Goal: Transaction & Acquisition: Download file/media

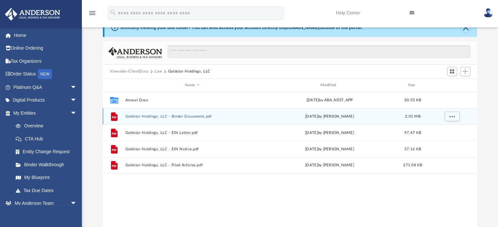
scroll to position [144, 369]
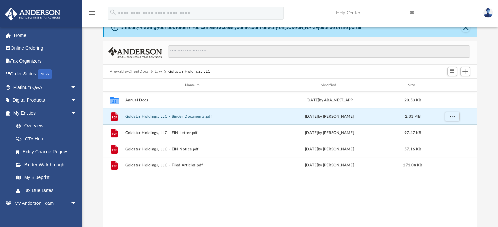
click at [190, 115] on button "Goldstar Holdings, LLC - Binder Documents.pdf" at bounding box center [192, 117] width 134 height 4
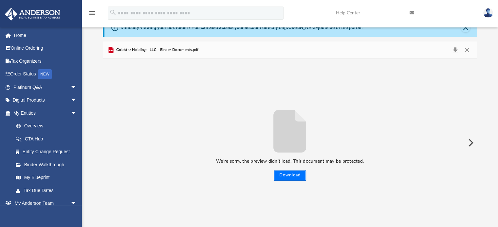
click at [292, 178] on button "Download" at bounding box center [290, 175] width 32 height 10
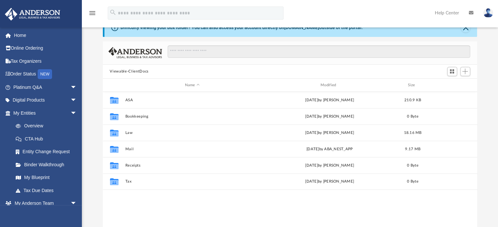
scroll to position [144, 369]
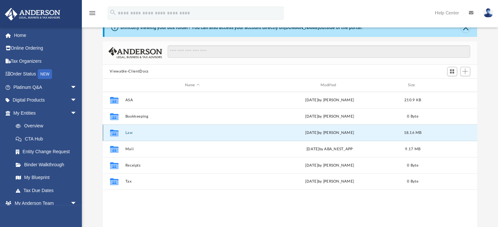
click at [126, 134] on button "Law" at bounding box center [192, 133] width 134 height 4
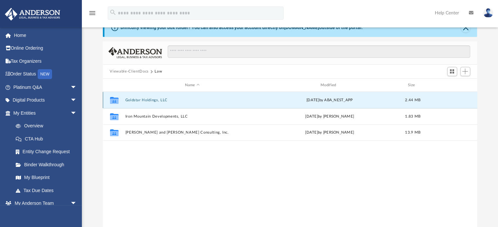
click at [143, 100] on button "Goldstar Holdings, LLC" at bounding box center [192, 100] width 134 height 4
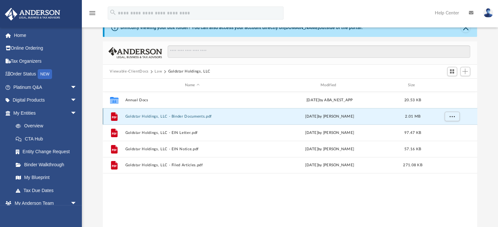
click at [154, 116] on button "Goldstar Holdings, LLC - Binder Documents.pdf" at bounding box center [192, 117] width 134 height 4
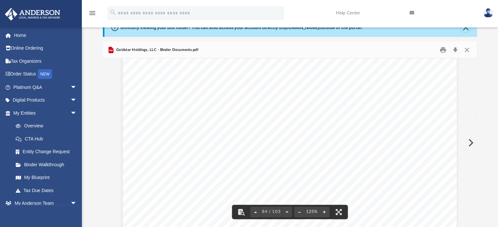
scroll to position [36873, 0]
